Goal: Navigation & Orientation: Understand site structure

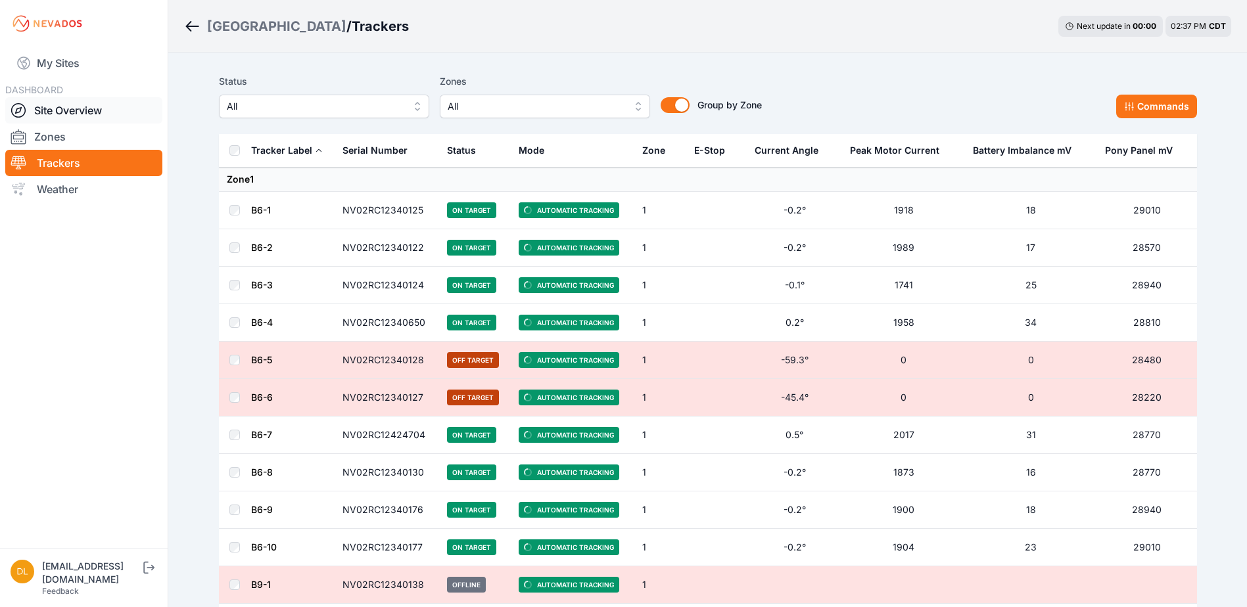
click at [75, 106] on link "Site Overview" at bounding box center [83, 110] width 157 height 26
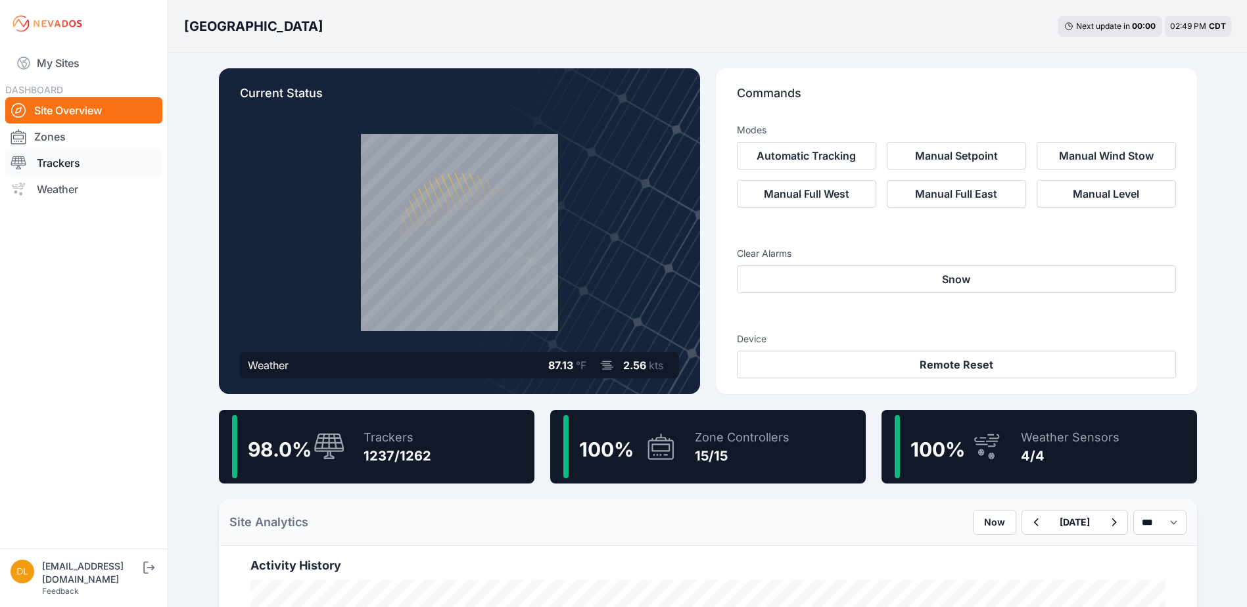
click at [80, 160] on link "Trackers" at bounding box center [83, 163] width 157 height 26
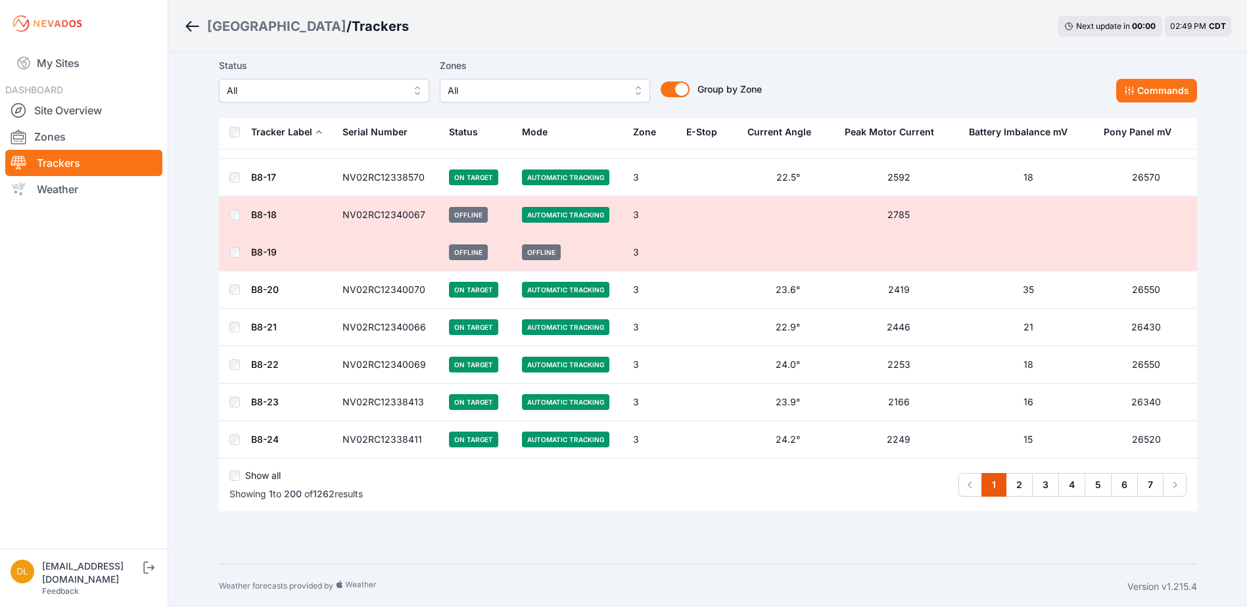
scroll to position [7277, 0]
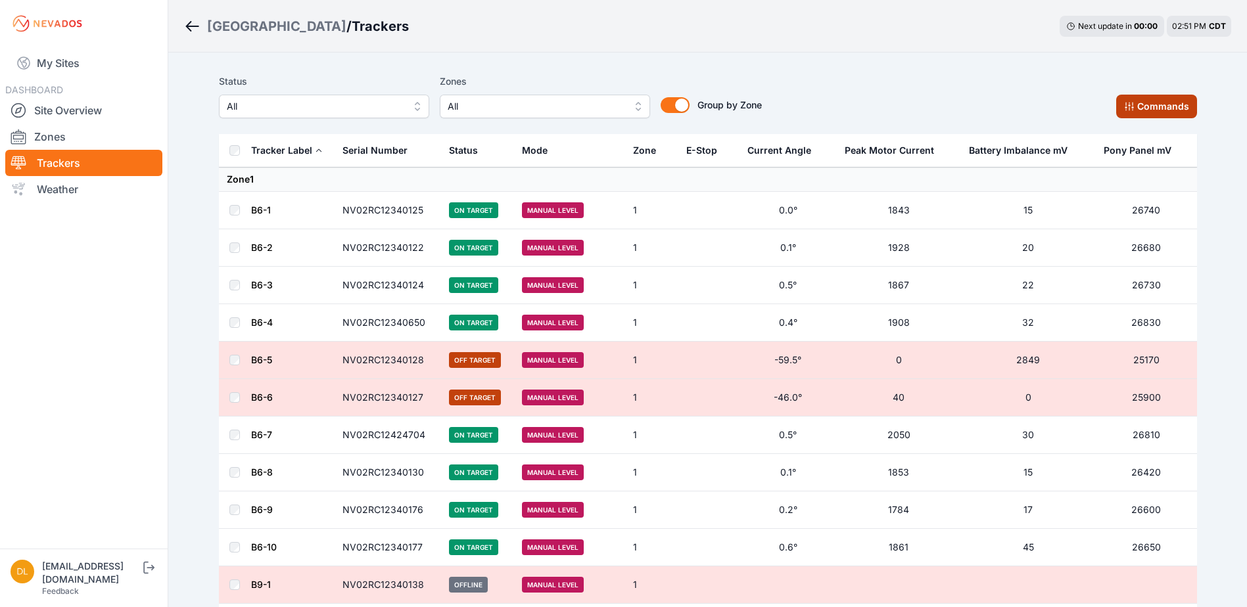
click at [1163, 103] on button "Commands" at bounding box center [1156, 107] width 81 height 24
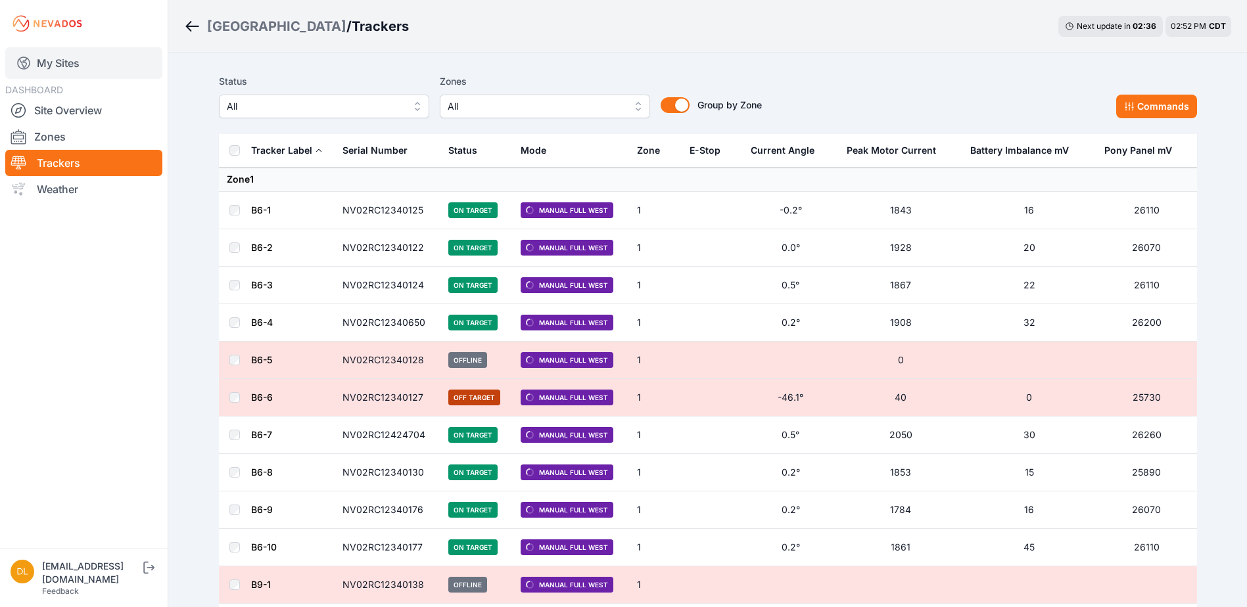
click at [80, 59] on link "My Sites" at bounding box center [83, 63] width 157 height 32
